Goal: Navigation & Orientation: Find specific page/section

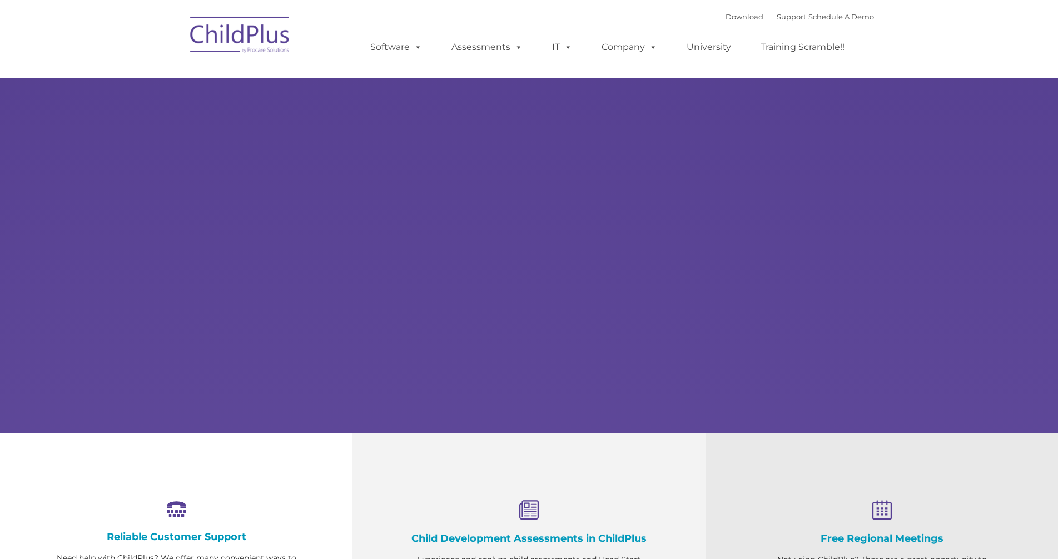
select select "MEDIUM"
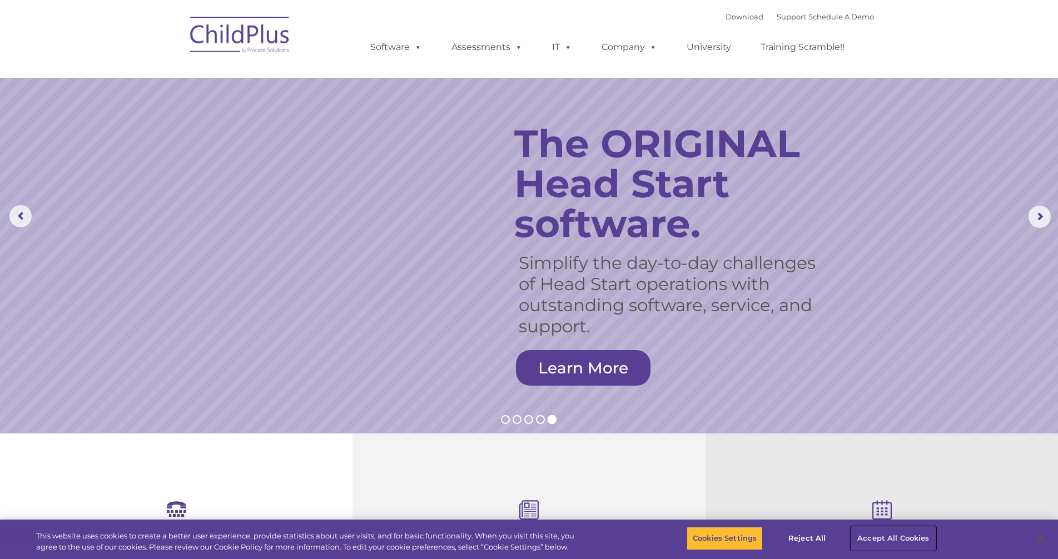
click at [893, 537] on button "Accept All Cookies" at bounding box center [893, 538] width 84 height 23
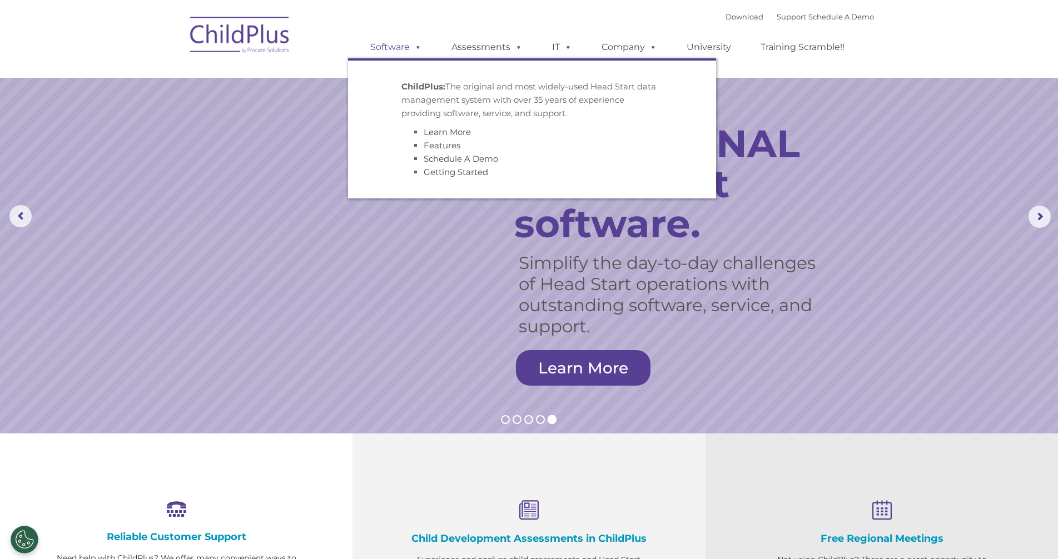
click at [418, 49] on span at bounding box center [416, 47] width 12 height 11
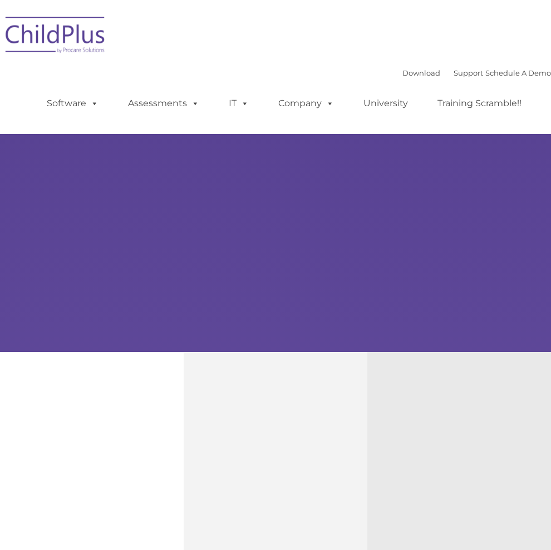
type input ""
